Goal: Transaction & Acquisition: Purchase product/service

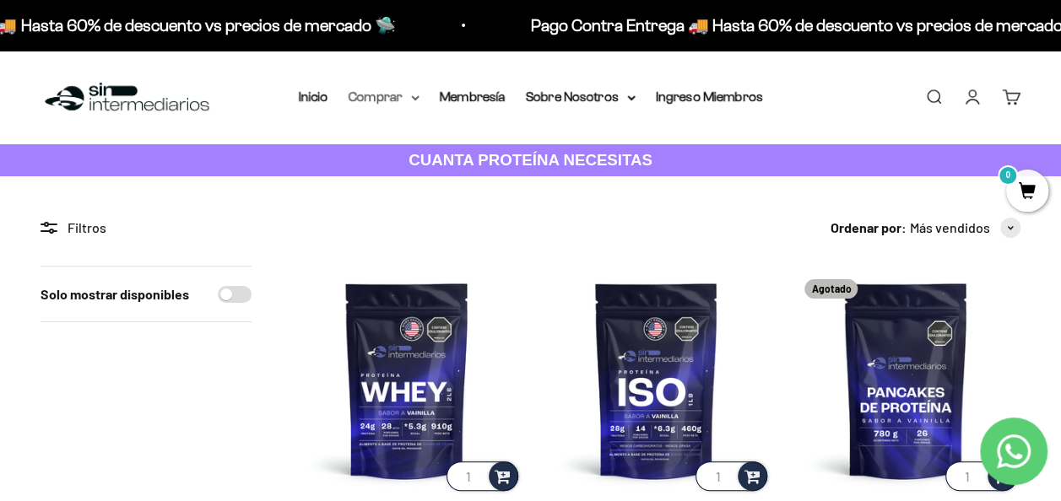
click at [365, 101] on summary "Comprar" at bounding box center [384, 97] width 71 height 22
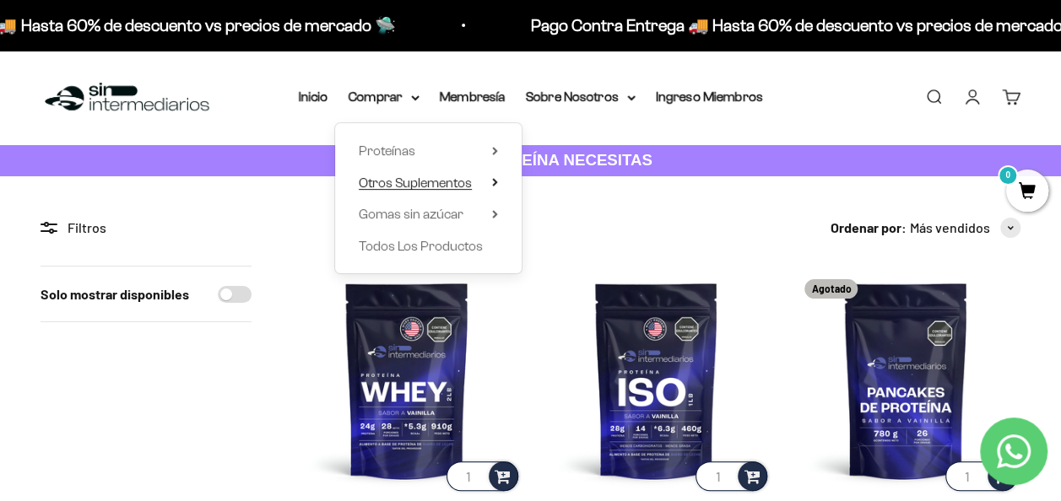
click at [496, 177] on summary "Otros Suplementos" at bounding box center [428, 183] width 139 height 22
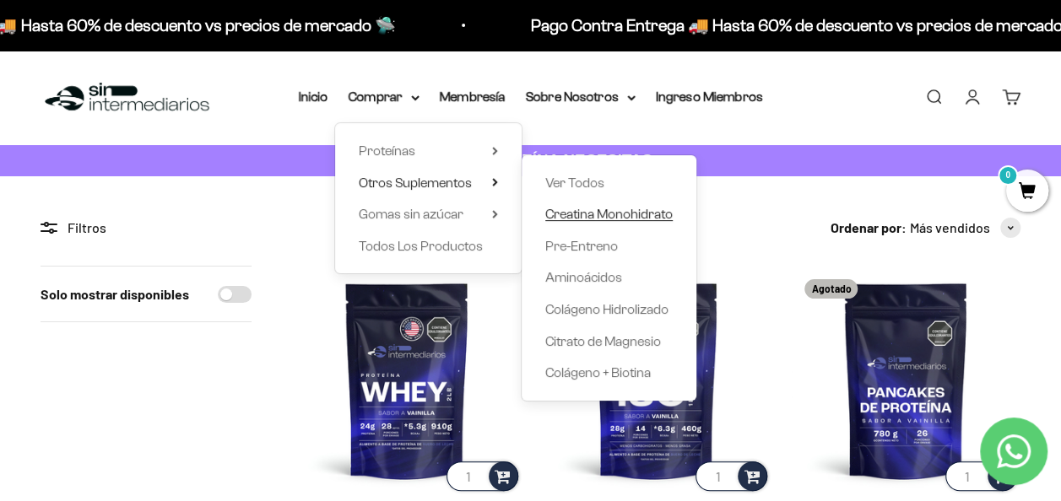
click at [603, 216] on span "Creatina Monohidrato" at bounding box center [608, 214] width 127 height 14
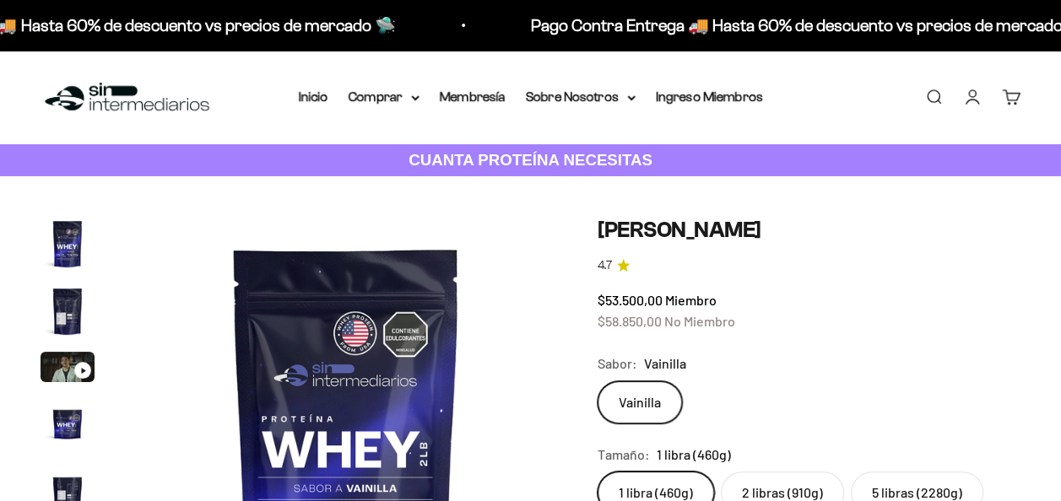
scroll to position [0, 2161]
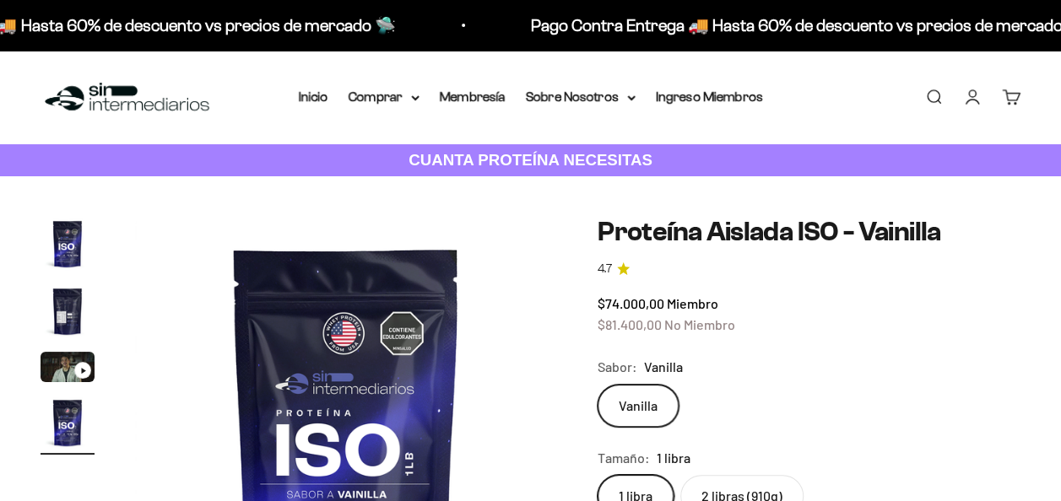
scroll to position [0, 1296]
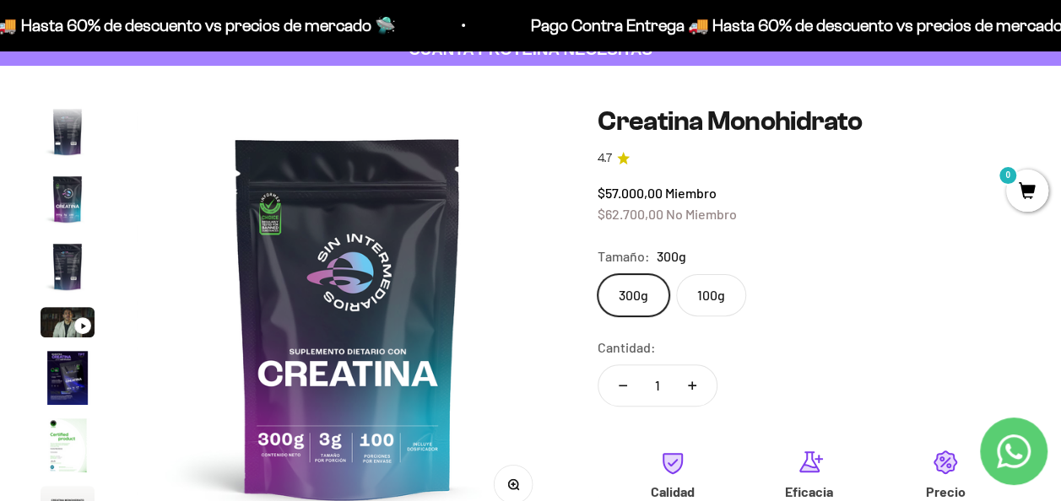
scroll to position [84, 0]
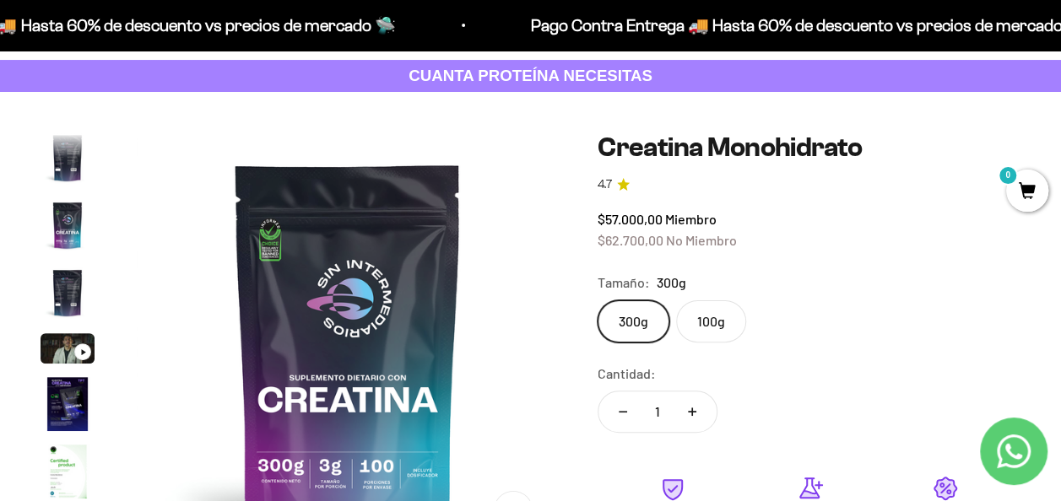
click at [691, 319] on label "100g" at bounding box center [711, 321] width 70 height 42
click at [598, 300] on input "100g" at bounding box center [597, 300] width 1 height 1
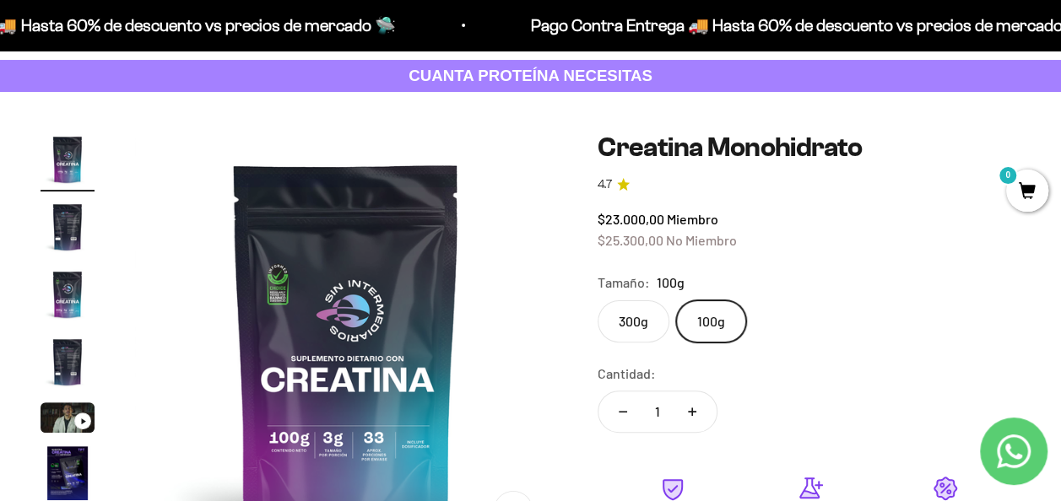
click at [635, 329] on label "300g" at bounding box center [634, 321] width 72 height 42
click at [598, 300] on input "300g" at bounding box center [597, 300] width 1 height 1
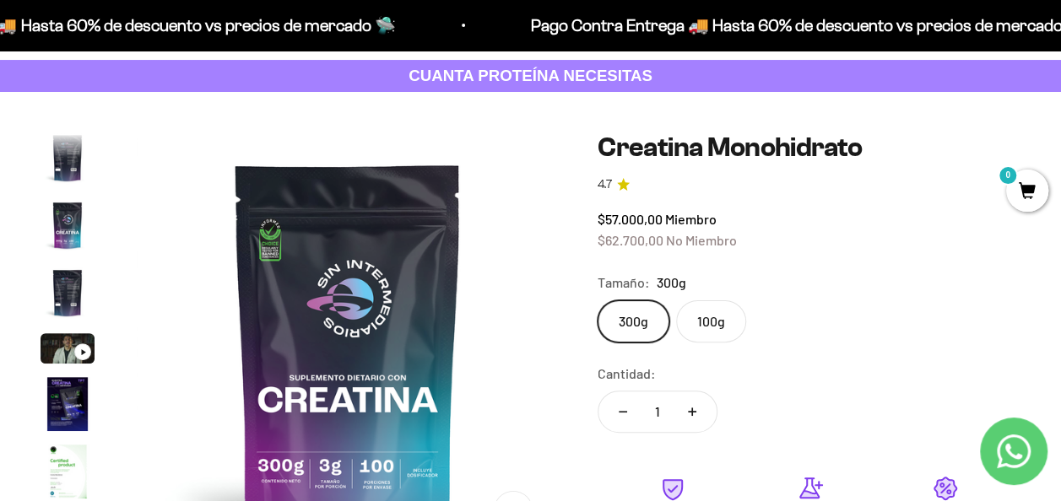
click at [711, 317] on label "100g" at bounding box center [711, 321] width 70 height 42
click at [598, 300] on input "100g" at bounding box center [597, 300] width 1 height 1
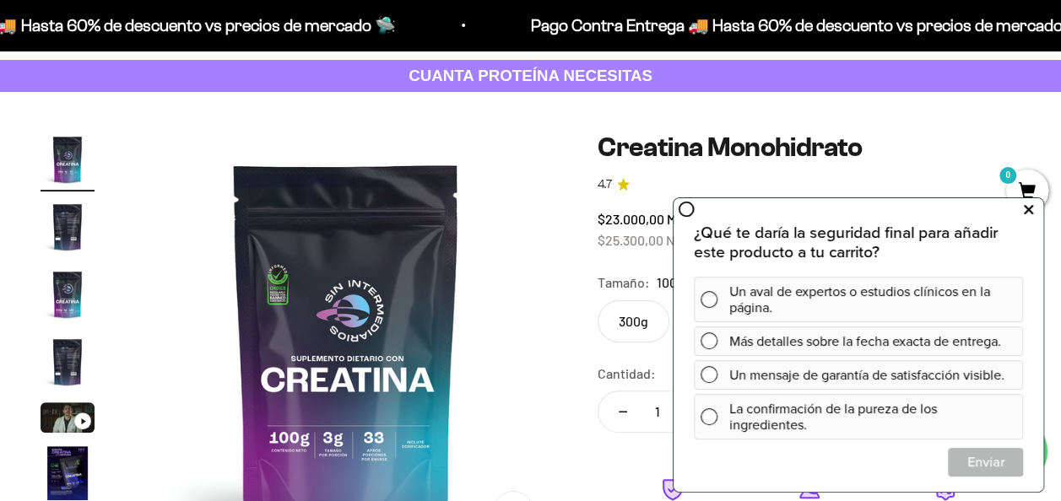
click at [1025, 214] on icon at bounding box center [1028, 209] width 9 height 22
